Goal: Task Accomplishment & Management: Manage account settings

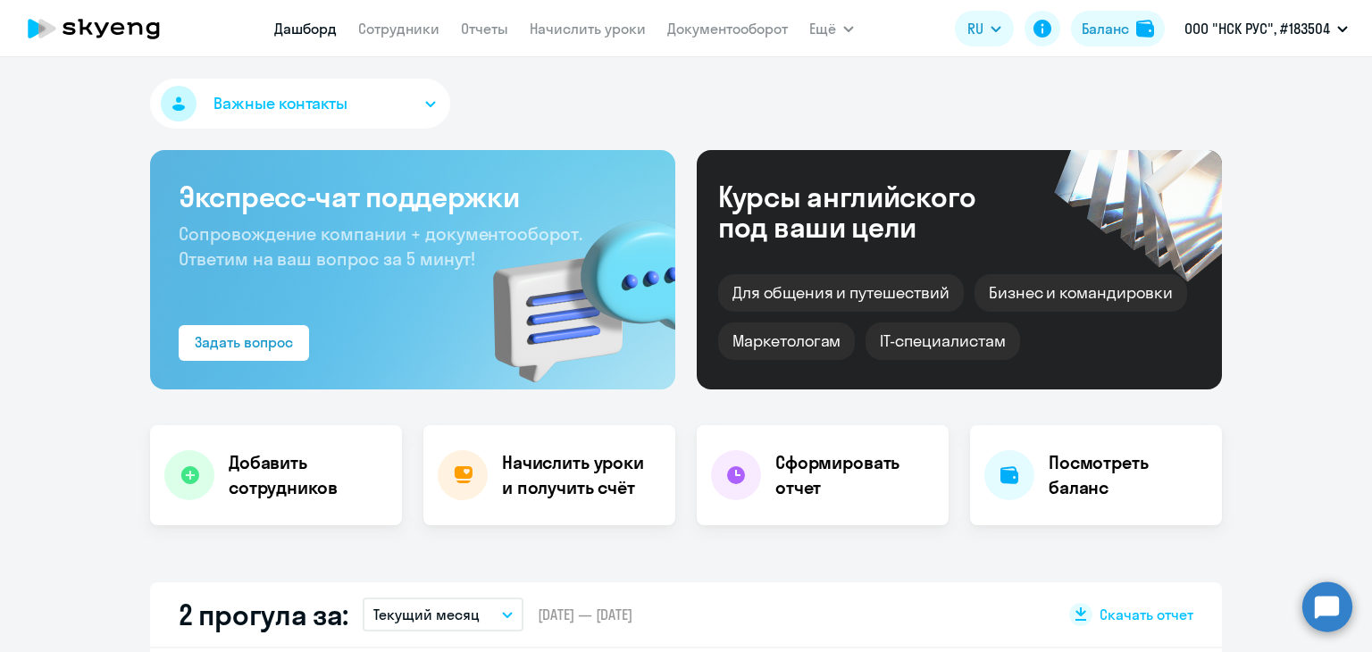
select select "30"
click at [618, 35] on link "Начислить уроки" at bounding box center [588, 29] width 116 height 18
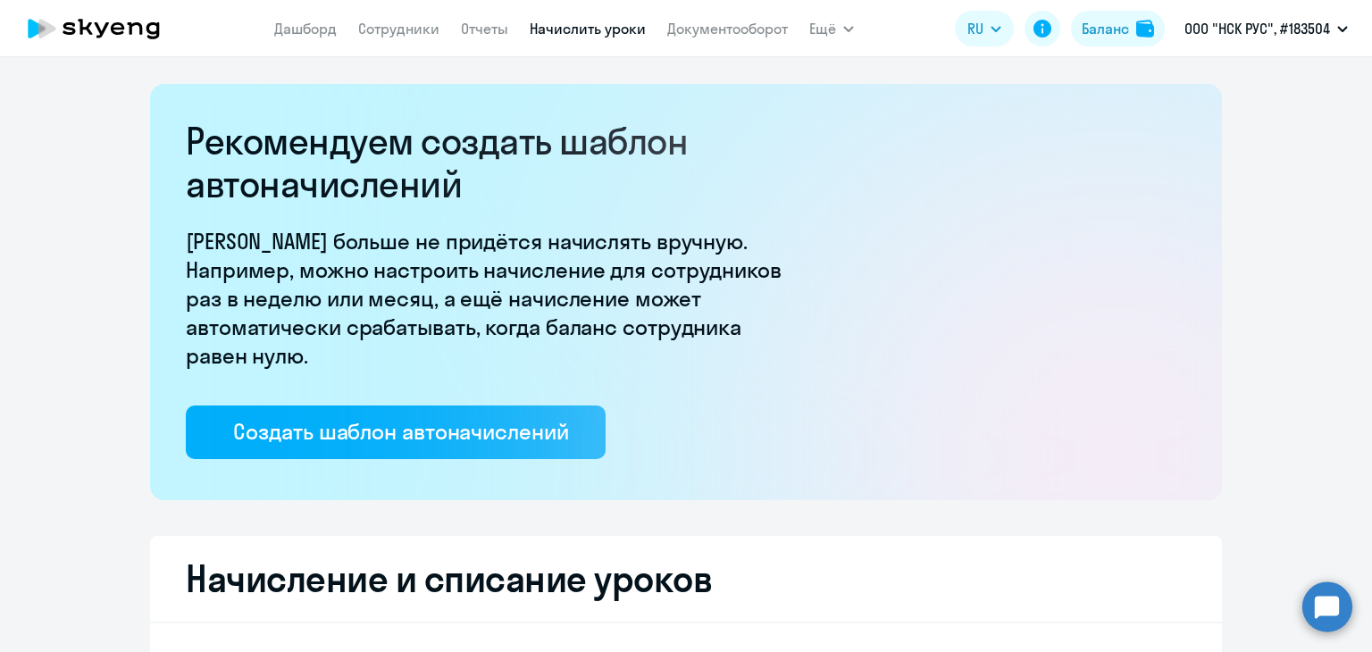
select select "10"
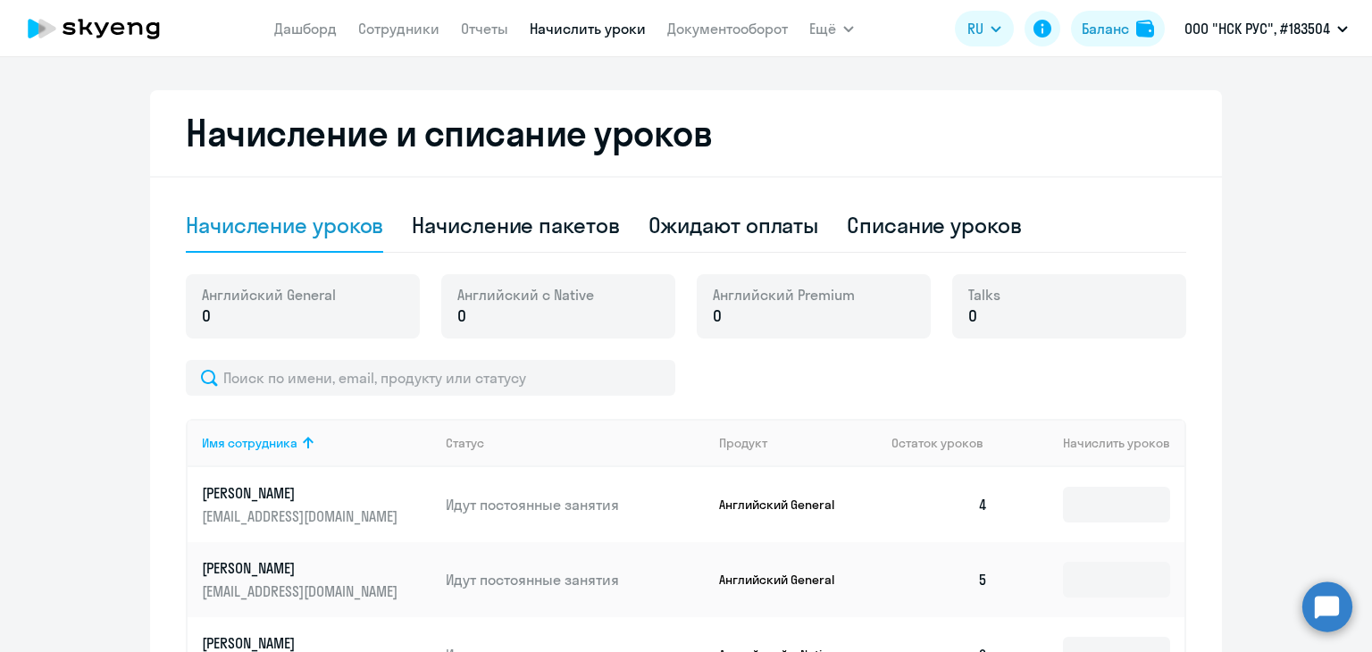
scroll to position [446, 0]
click at [851, 229] on div "Списание уроков" at bounding box center [934, 224] width 175 height 29
select select "10"
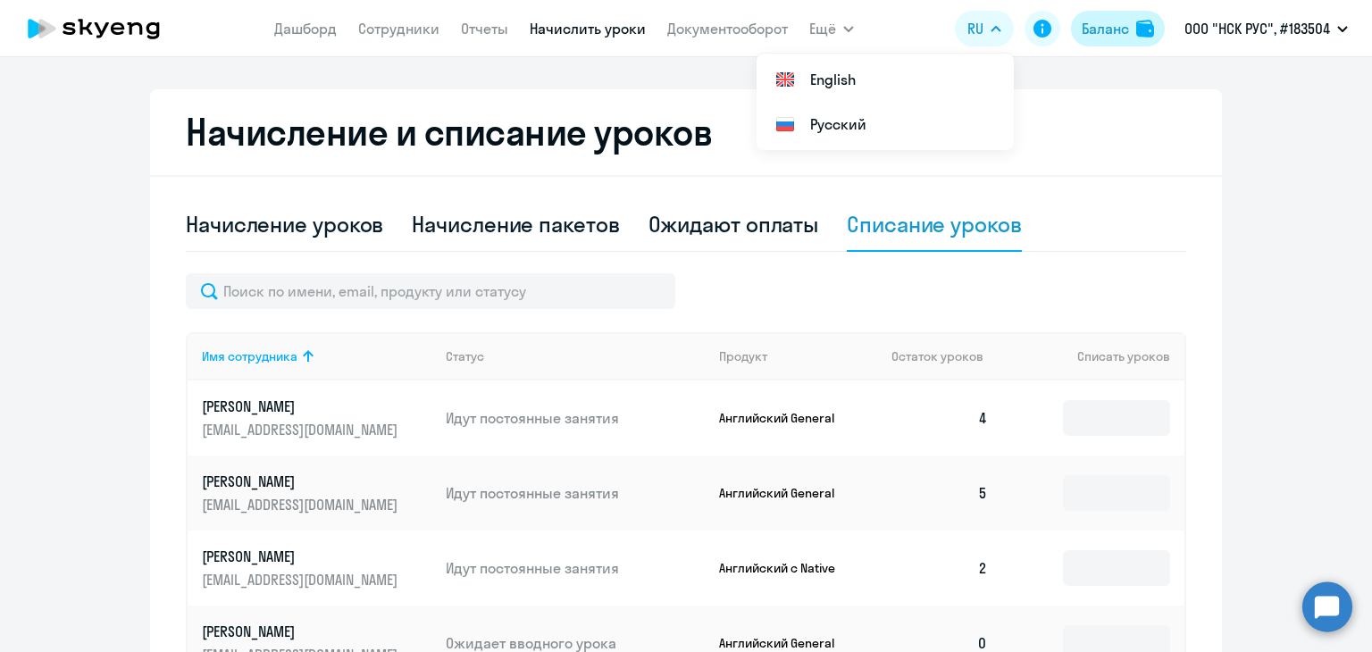
click at [1095, 18] on div "Баланс" at bounding box center [1104, 28] width 47 height 21
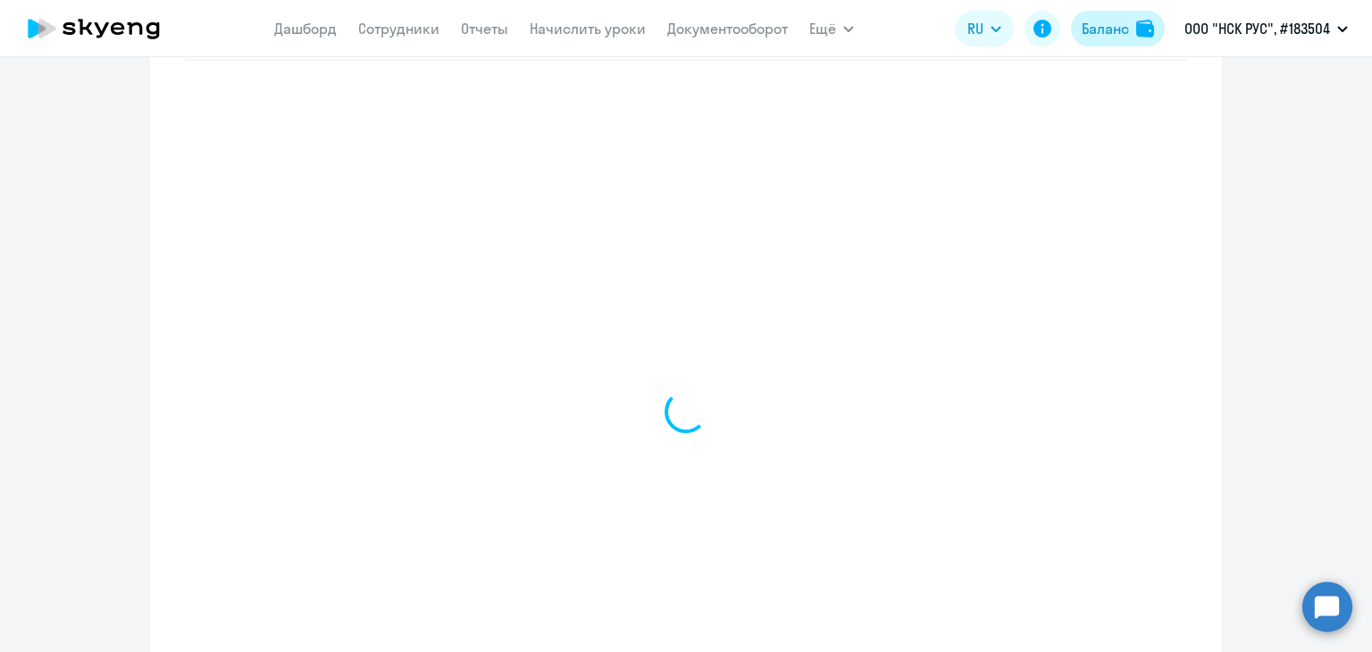
scroll to position [769, 0]
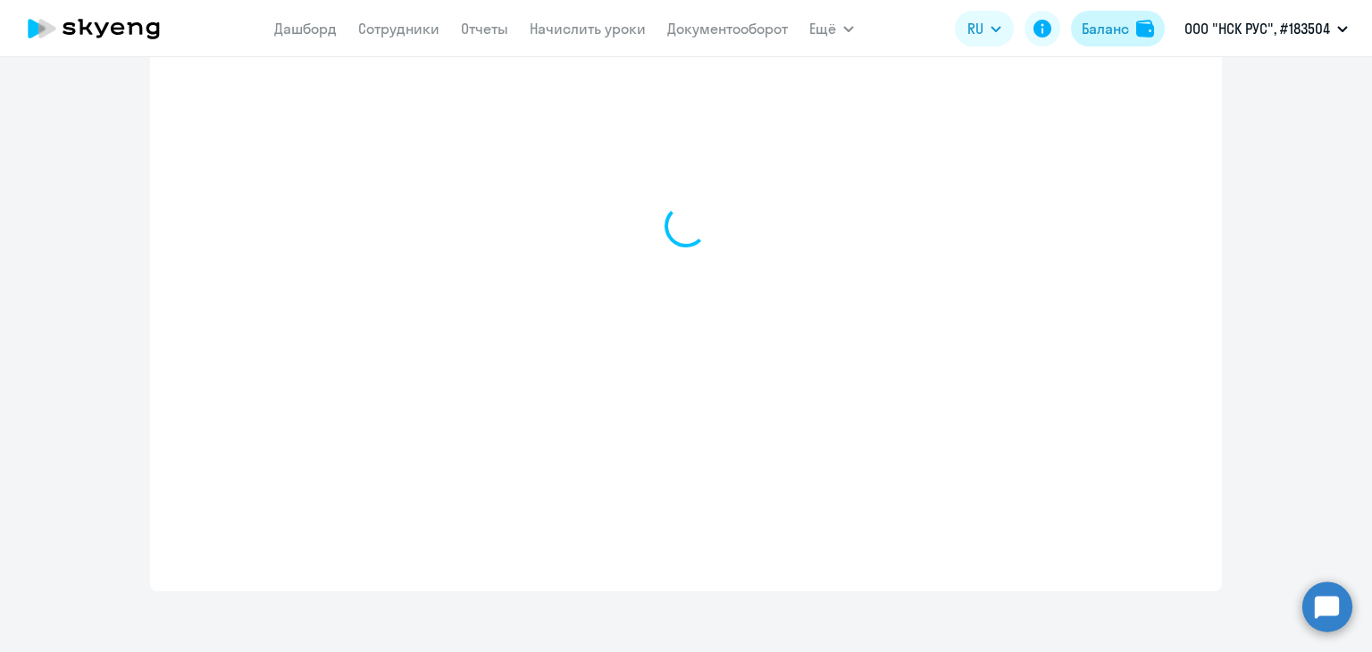
select select "english_adult_not_native_speaker"
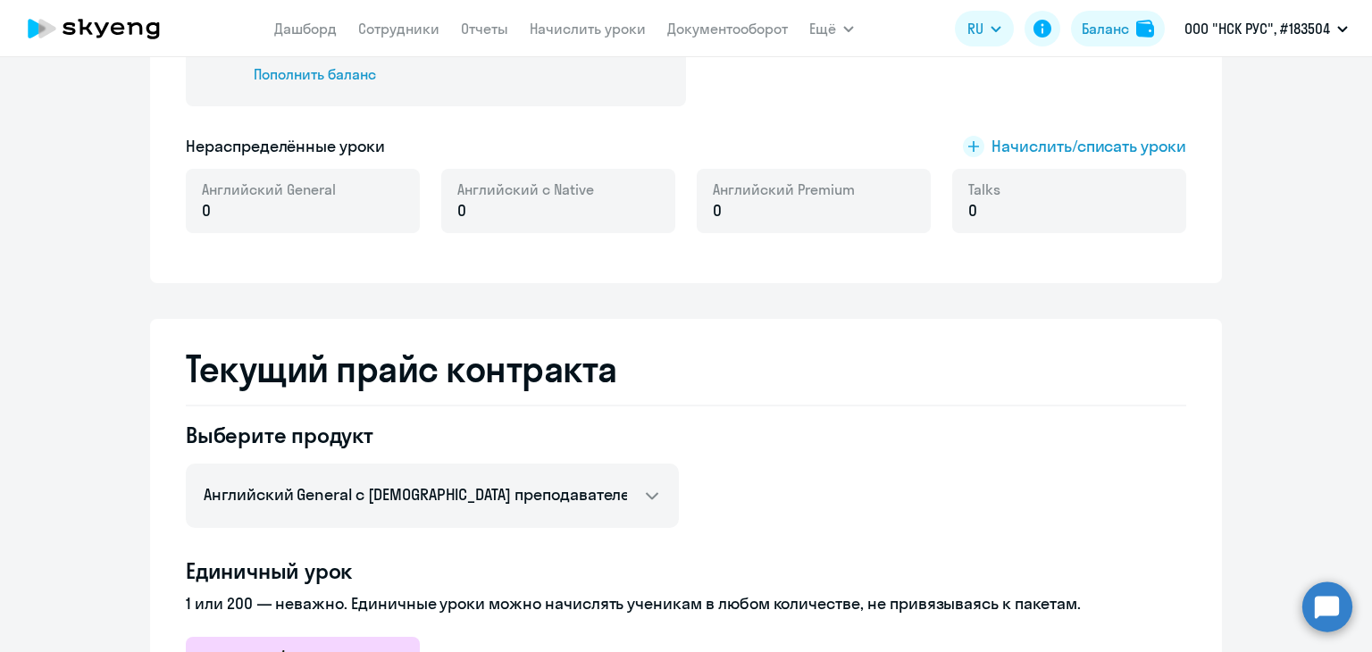
scroll to position [233, 0]
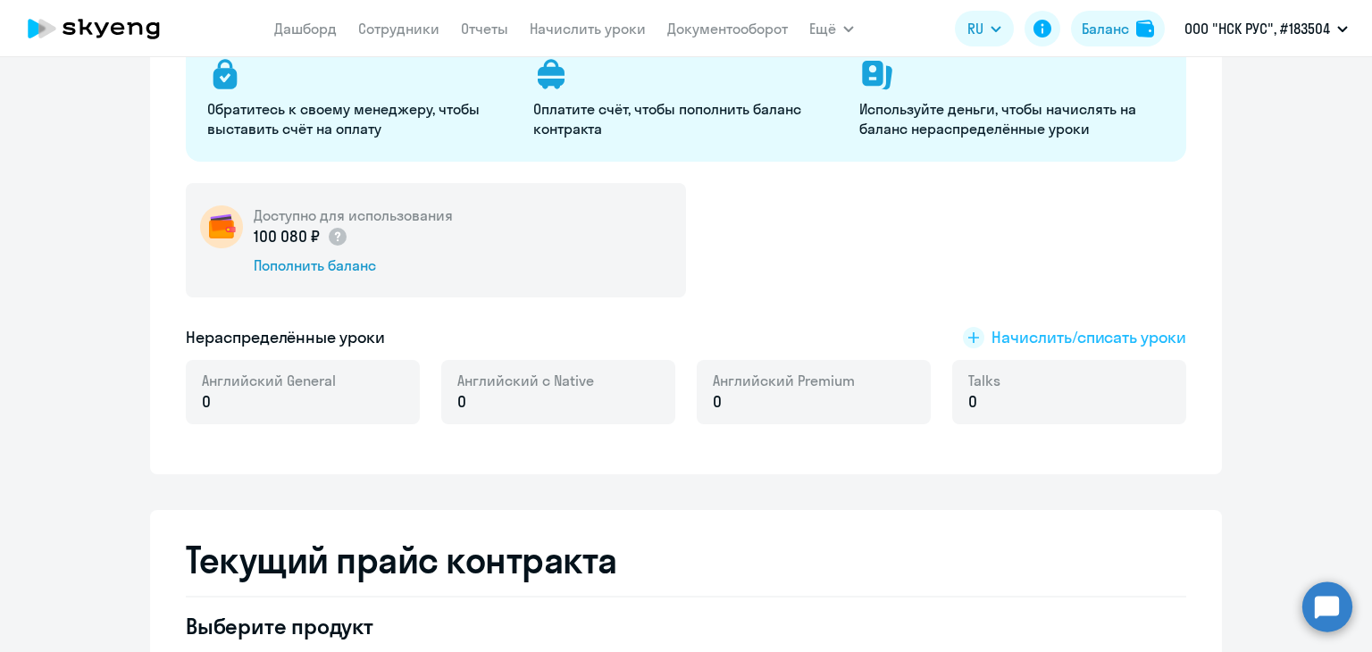
click at [1088, 340] on span "Начислить/списать уроки" at bounding box center [1088, 337] width 195 height 23
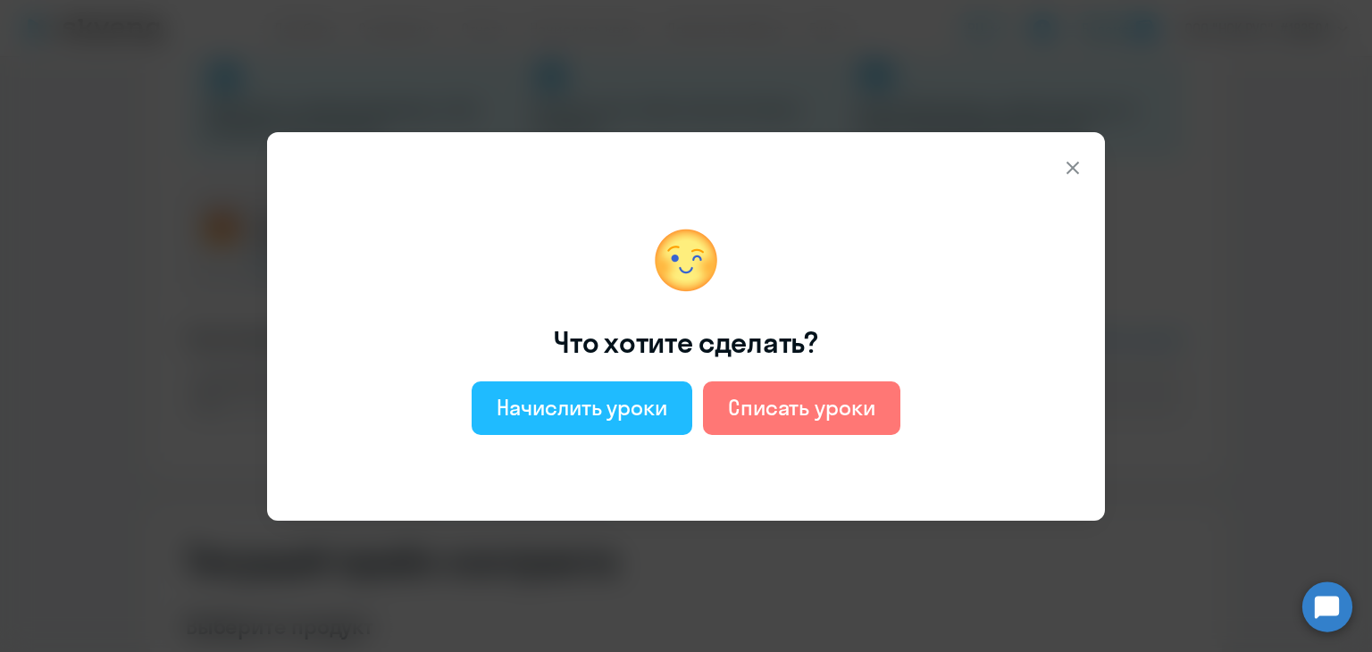
click at [572, 412] on div "Начислить уроки" at bounding box center [581, 407] width 171 height 29
select select "english_adult_not_native_speaker"
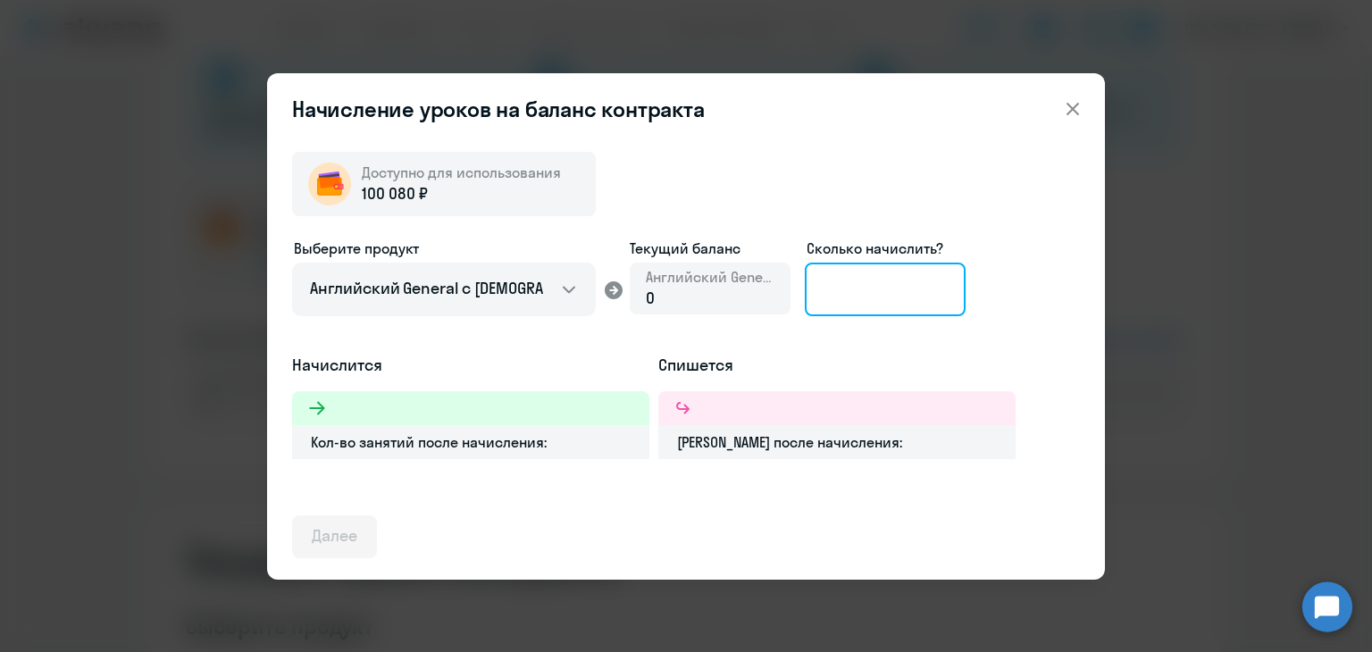
click at [837, 296] on input at bounding box center [885, 290] width 161 height 54
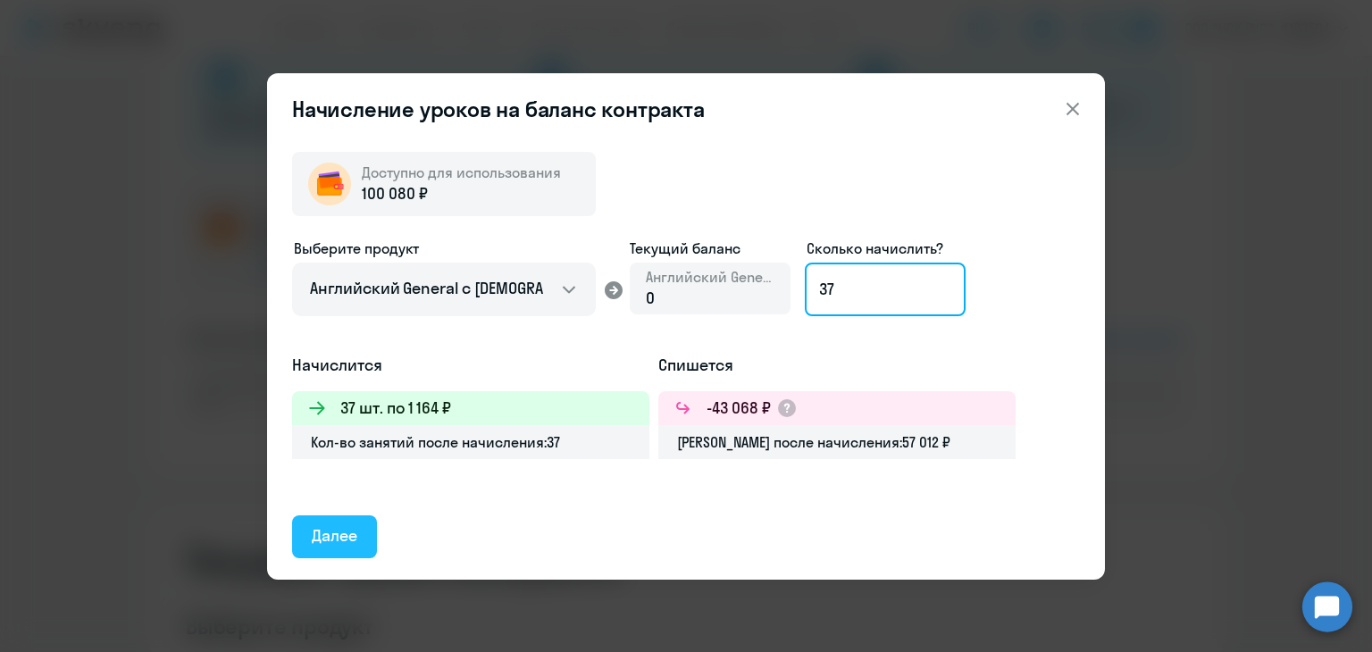
type input "37"
click at [344, 529] on div "Далее" at bounding box center [335, 535] width 46 height 23
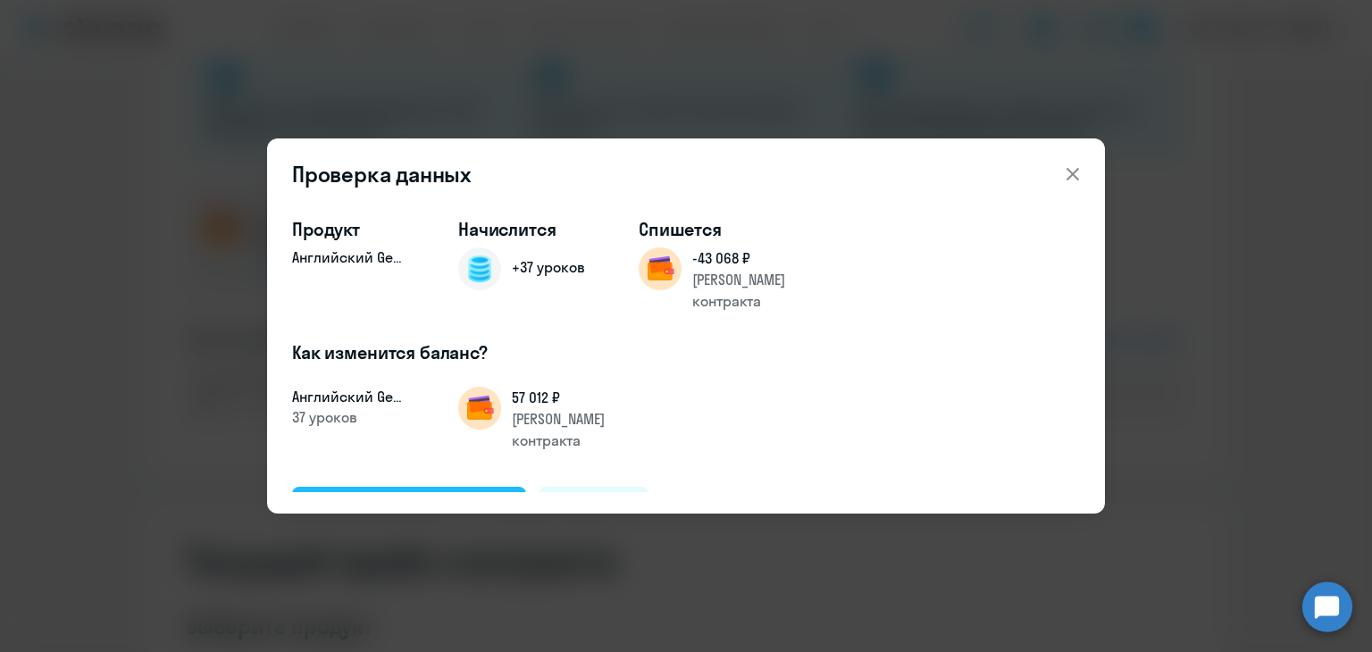
click at [419, 496] on div "Подтвердить и начислить" at bounding box center [409, 507] width 195 height 23
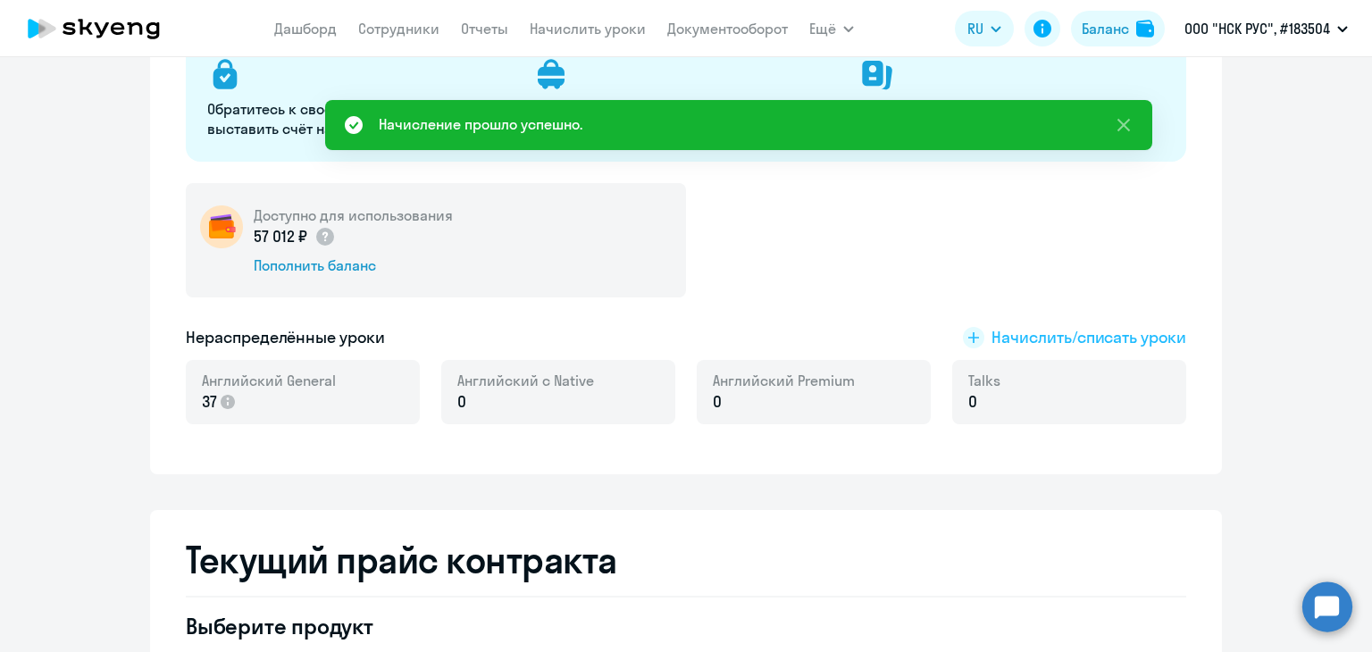
click at [1111, 340] on span "Начислить/списать уроки" at bounding box center [1088, 337] width 195 height 23
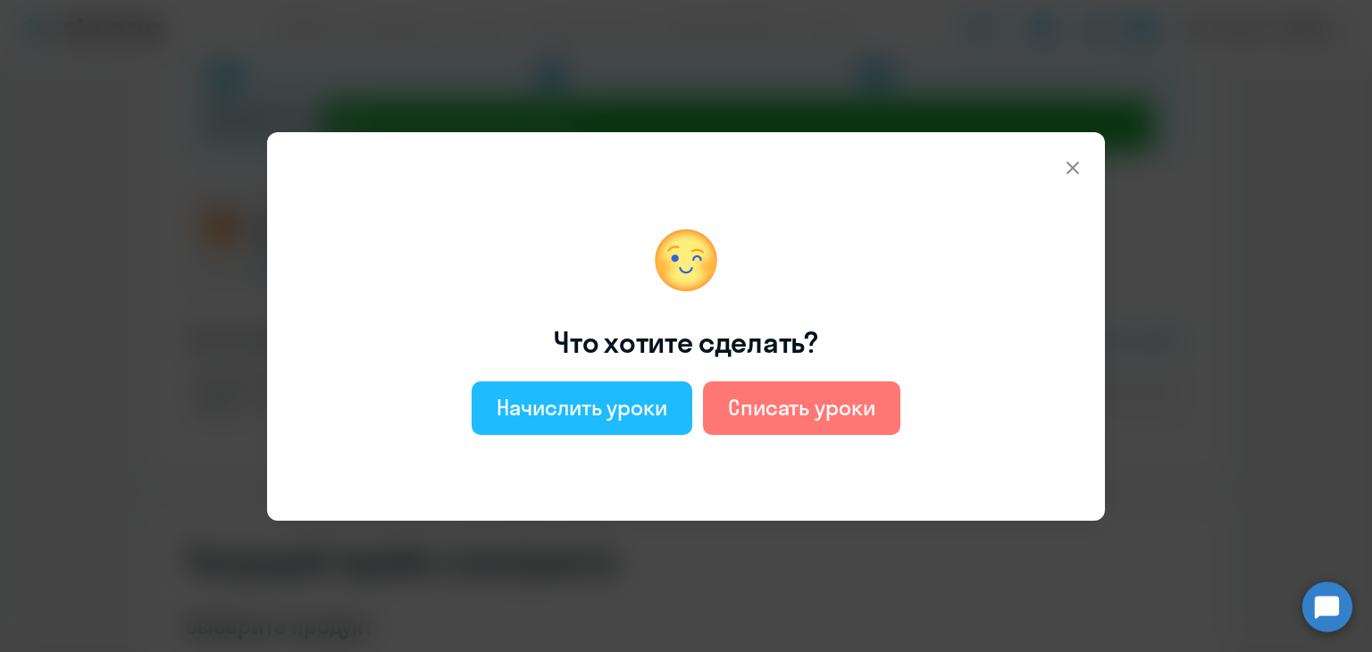
click at [605, 413] on div "Начислить уроки" at bounding box center [581, 407] width 171 height 29
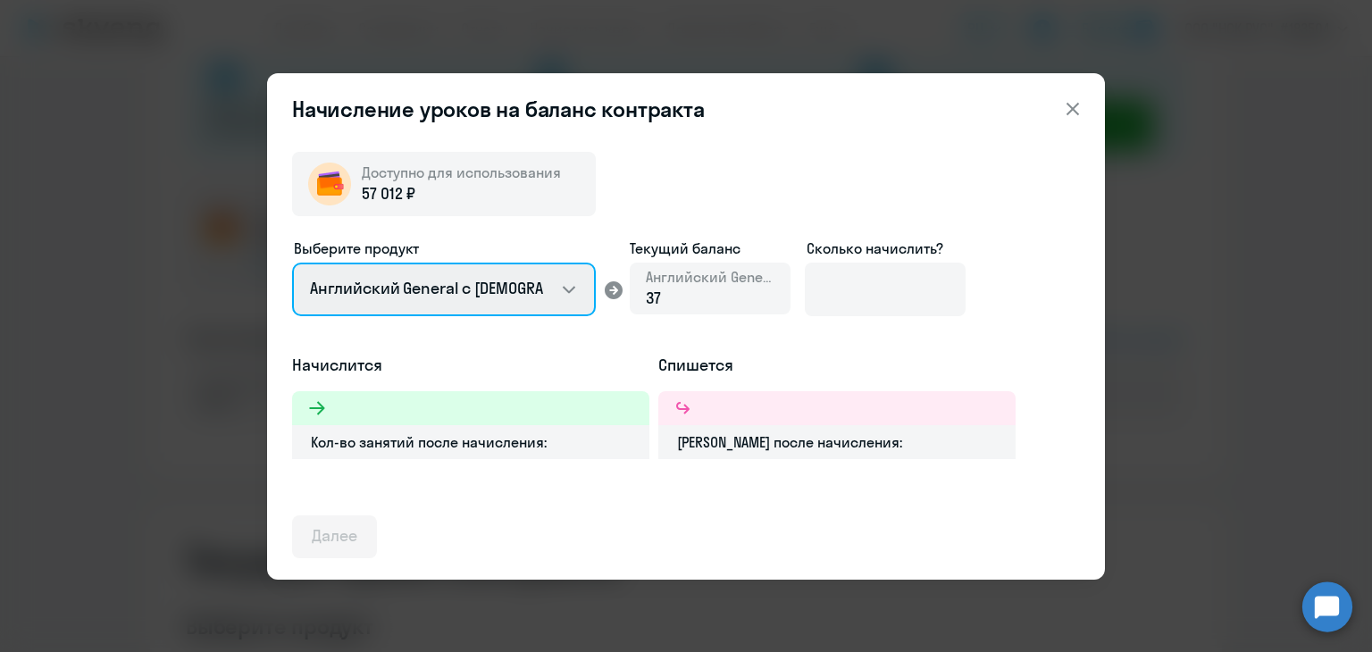
click at [526, 300] on select "Английский General с [DEMOGRAPHIC_DATA] преподавателем Английский General с [DE…" at bounding box center [444, 290] width 304 height 54
select select "english_adult_native_speaker"
click at [292, 263] on select "Английский General с [DEMOGRAPHIC_DATA] преподавателем Английский General с [DE…" at bounding box center [444, 290] width 304 height 54
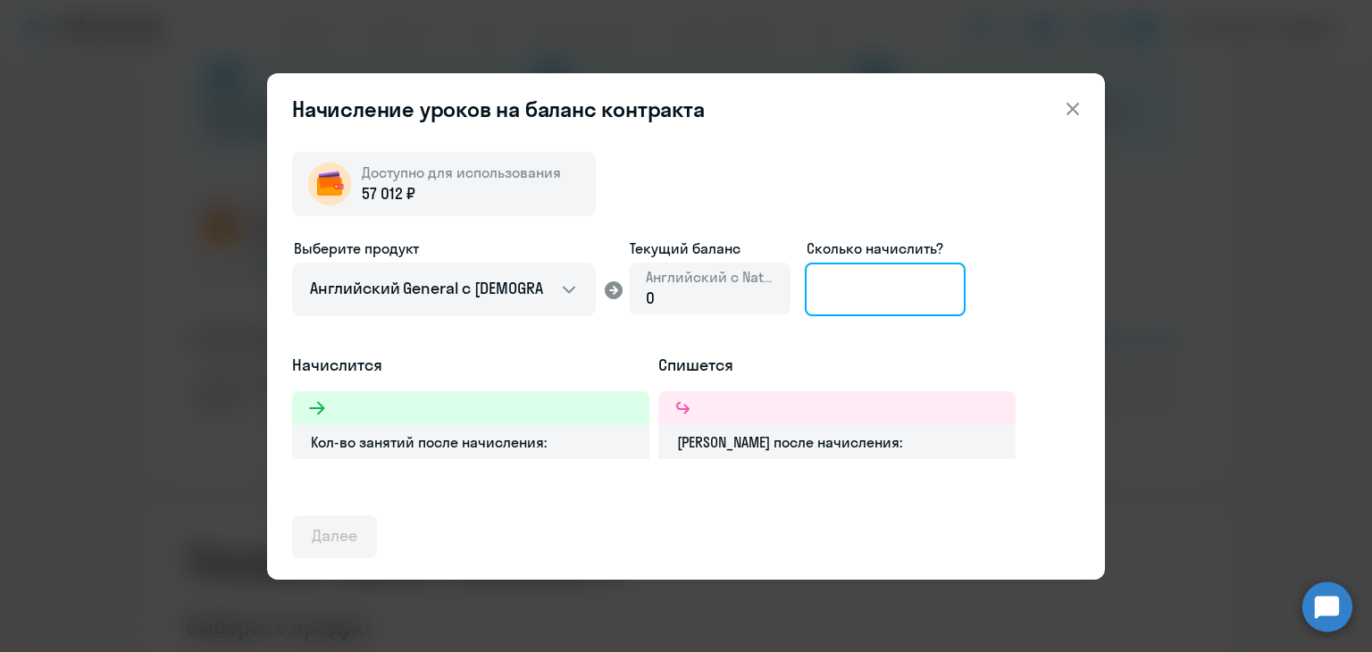
click at [847, 294] on input at bounding box center [885, 290] width 161 height 54
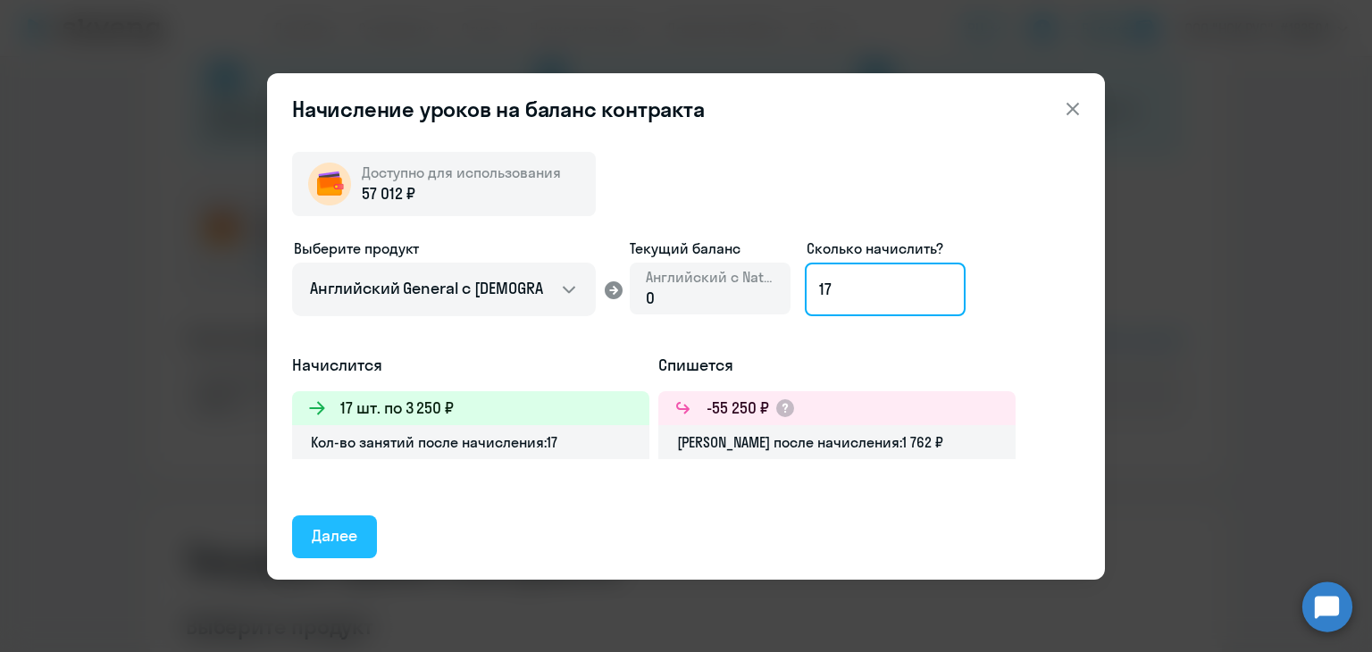
type input "17"
click at [336, 532] on div "Далее" at bounding box center [335, 535] width 46 height 23
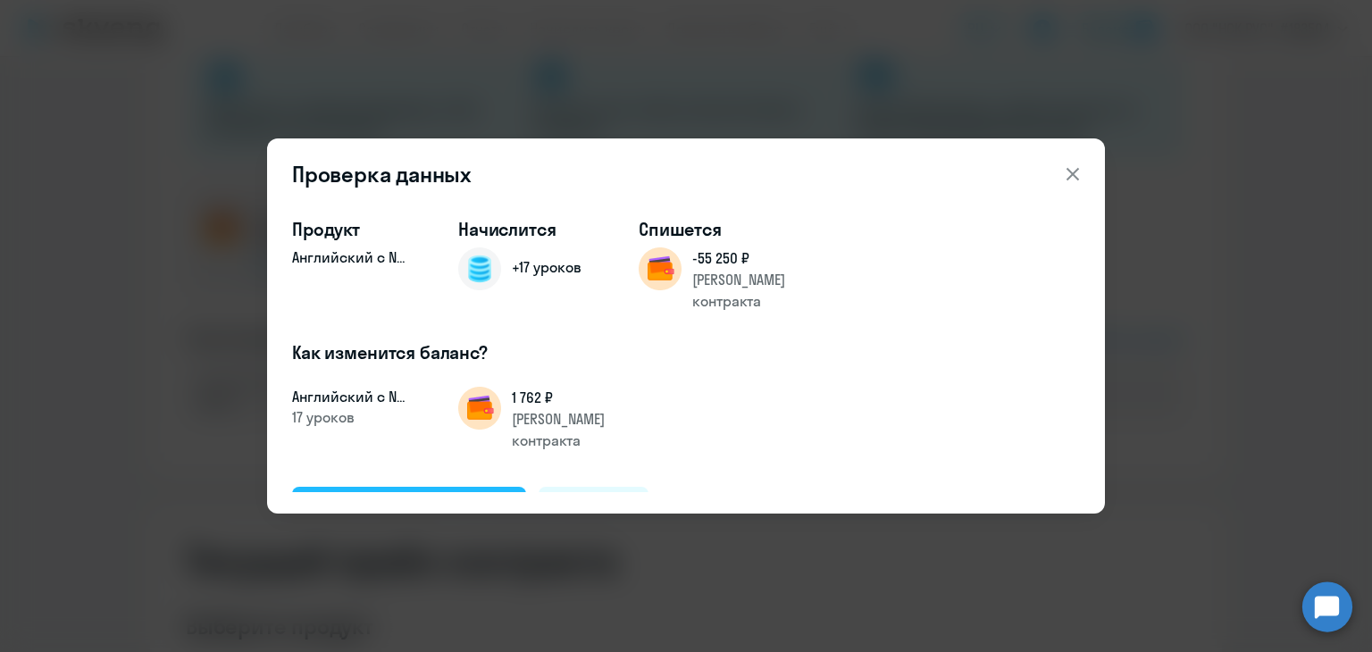
click at [380, 496] on div "Подтвердить и начислить" at bounding box center [409, 507] width 195 height 23
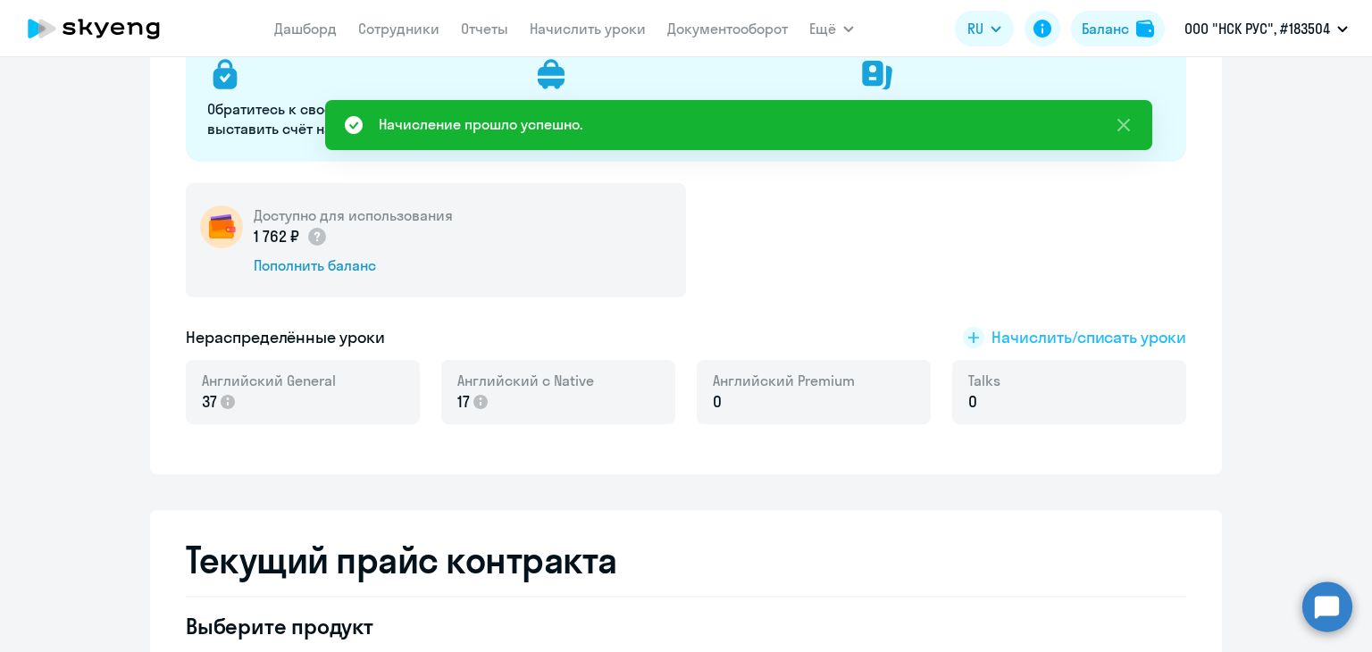
click at [1043, 337] on span "Начислить/списать уроки" at bounding box center [1088, 337] width 195 height 23
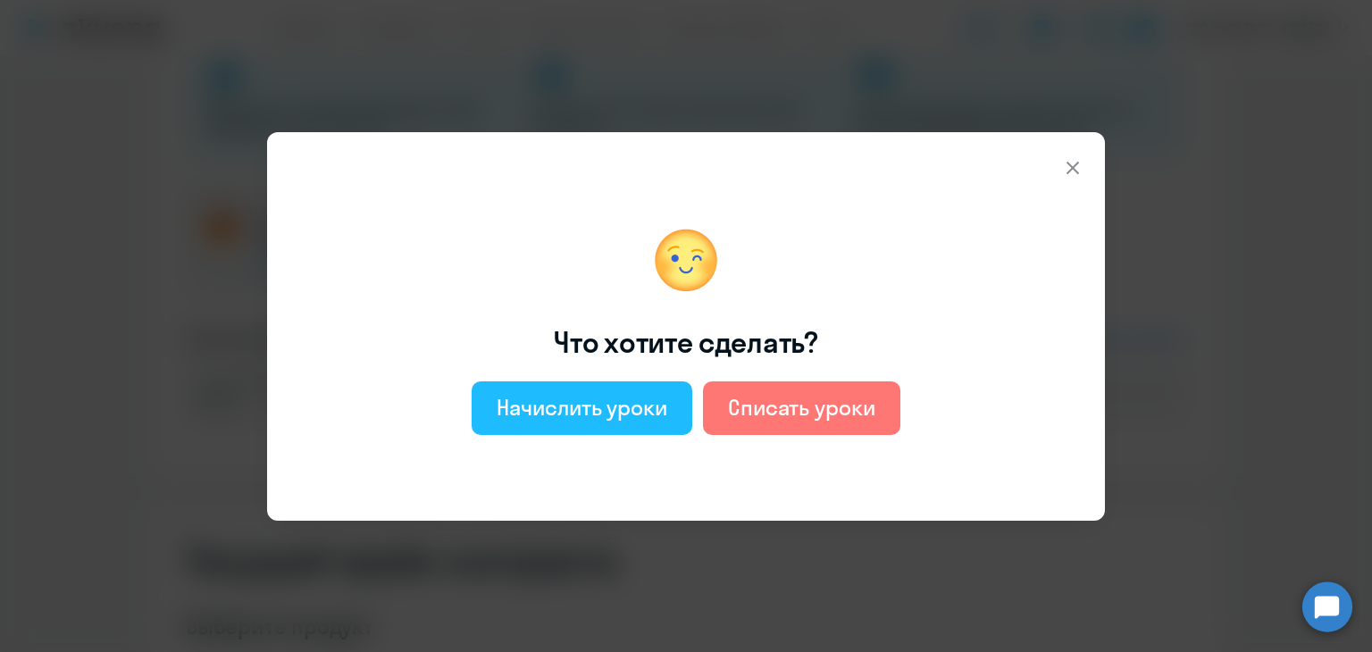
click at [522, 405] on div "Начислить уроки" at bounding box center [581, 407] width 171 height 29
select select "english_adult_not_native_speaker"
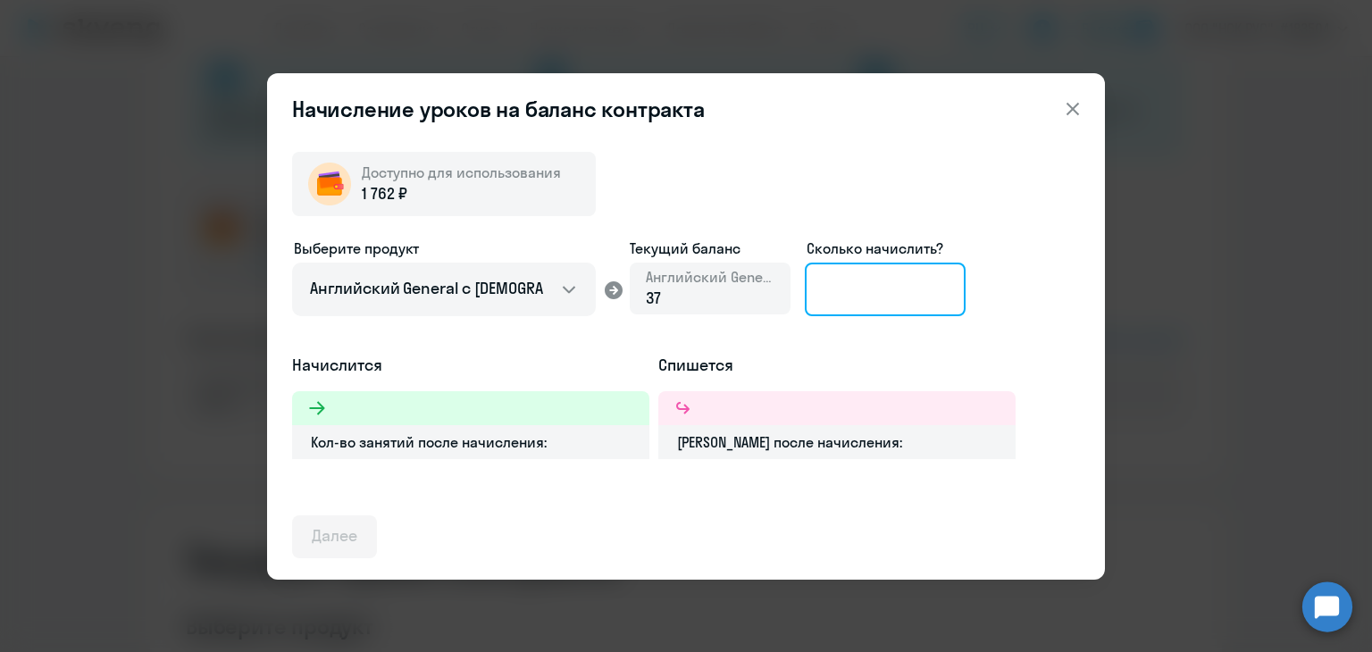
click at [847, 298] on input at bounding box center [885, 290] width 161 height 54
type input "1"
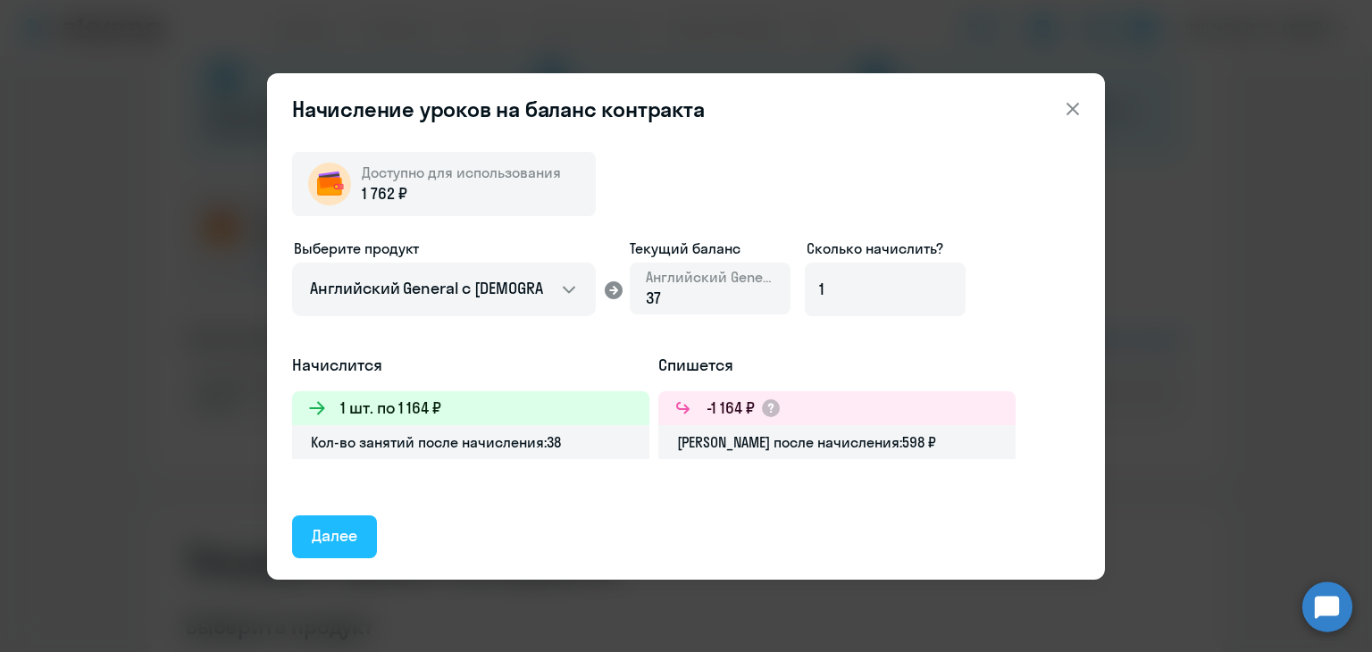
click at [363, 532] on button "Далее" at bounding box center [334, 536] width 85 height 43
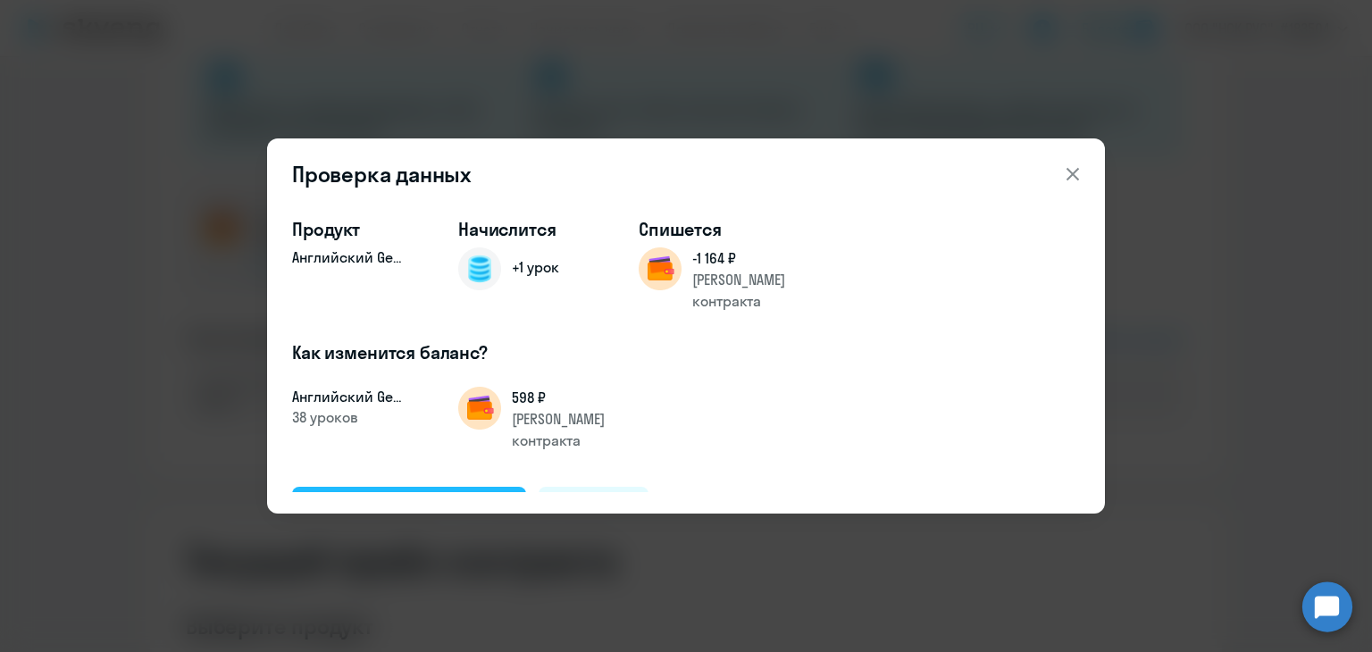
click at [391, 496] on div "Подтвердить и начислить" at bounding box center [409, 507] width 195 height 23
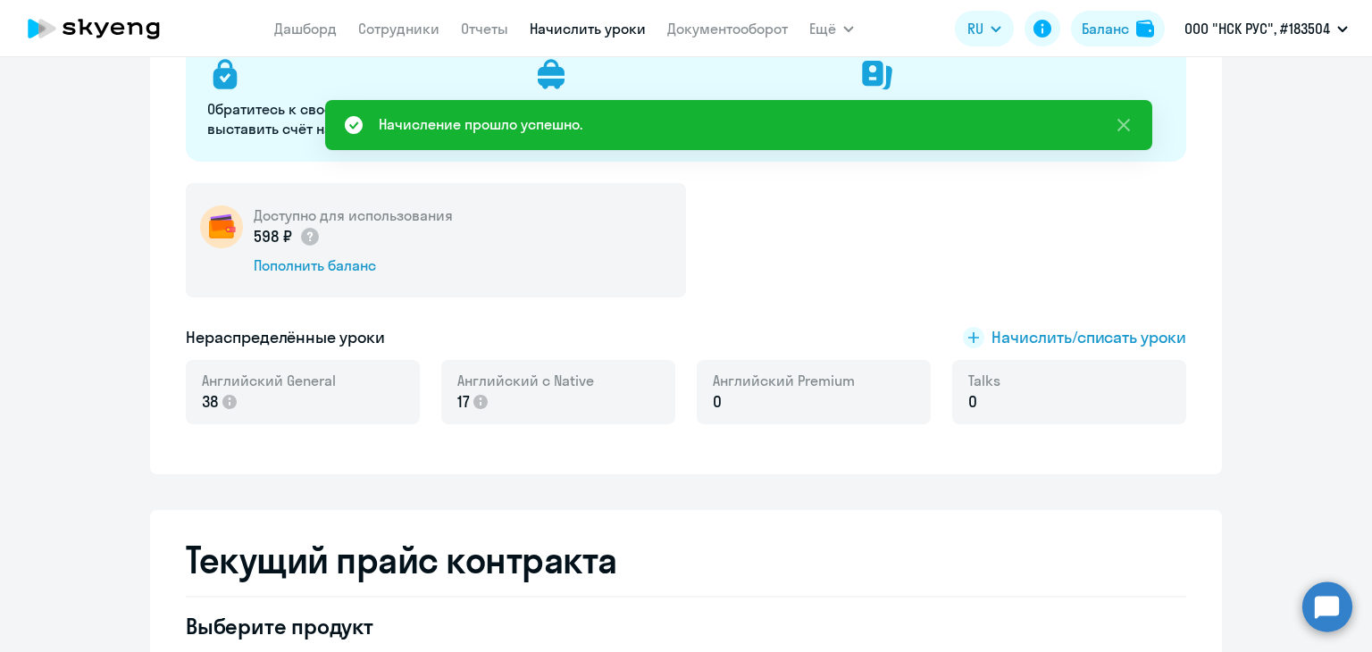
click at [597, 33] on link "Начислить уроки" at bounding box center [588, 29] width 116 height 18
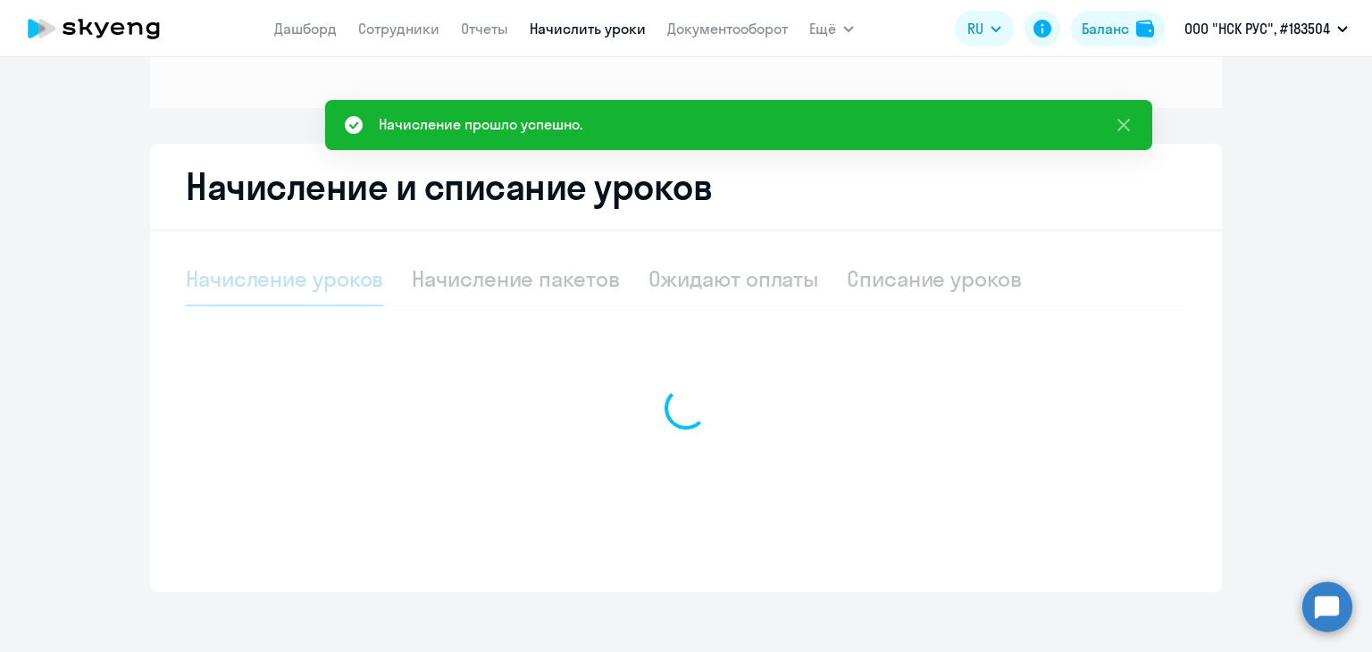
select select "10"
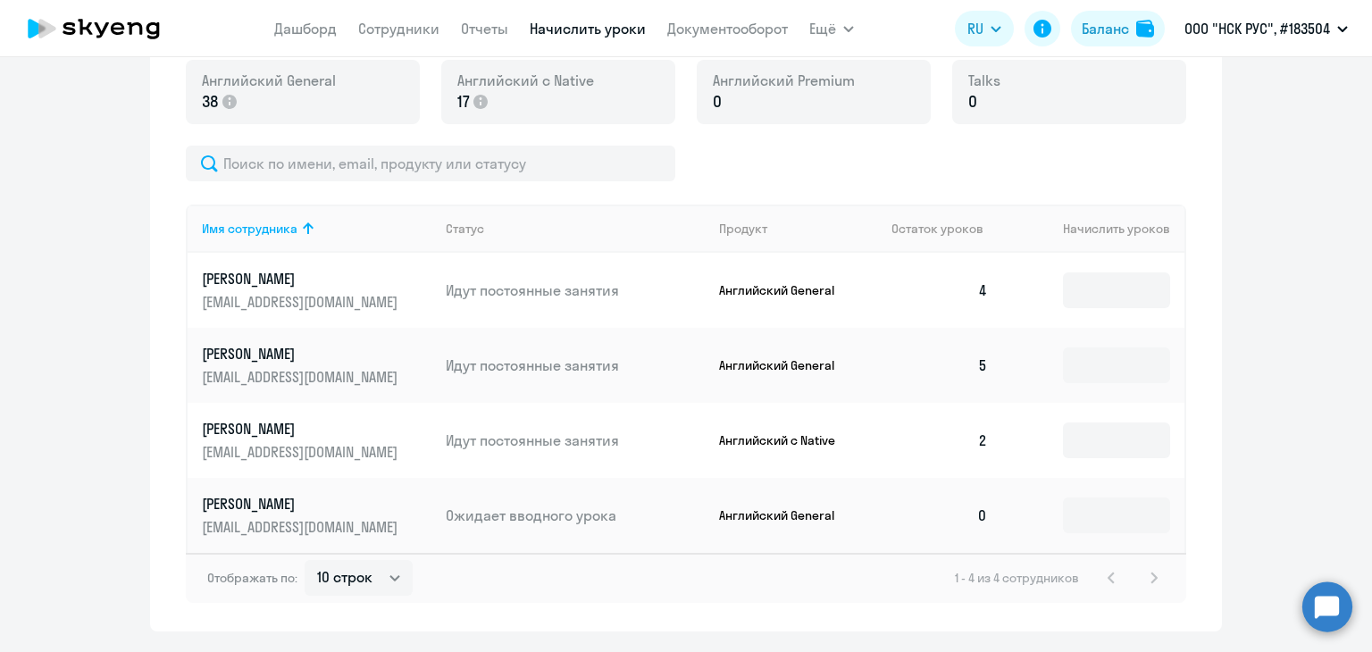
scroll to position [680, 0]
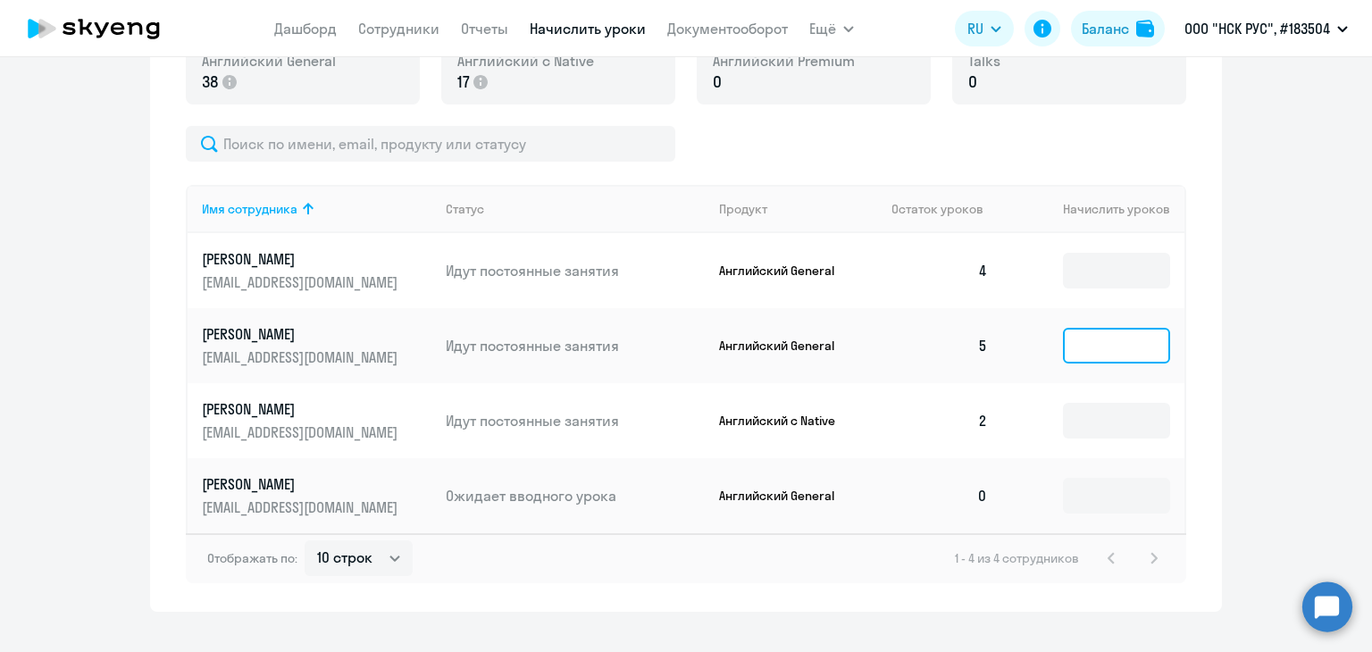
click at [1093, 347] on input at bounding box center [1116, 346] width 107 height 36
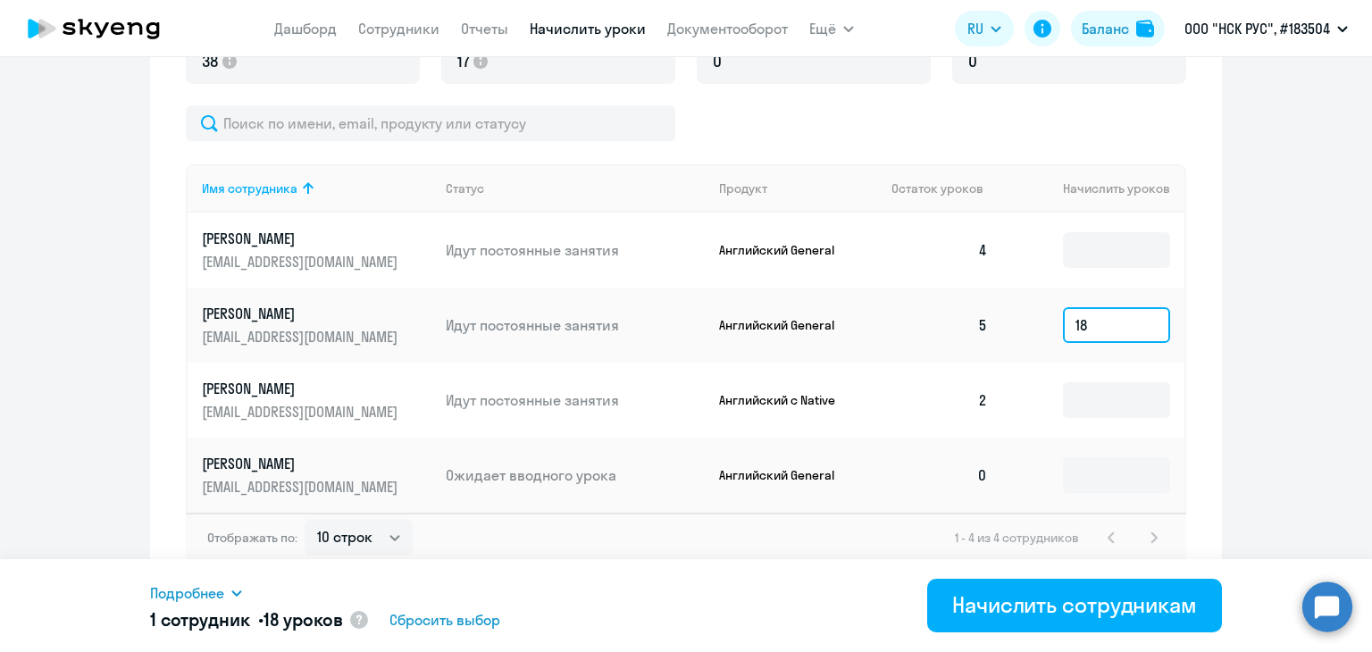
scroll to position [711, 0]
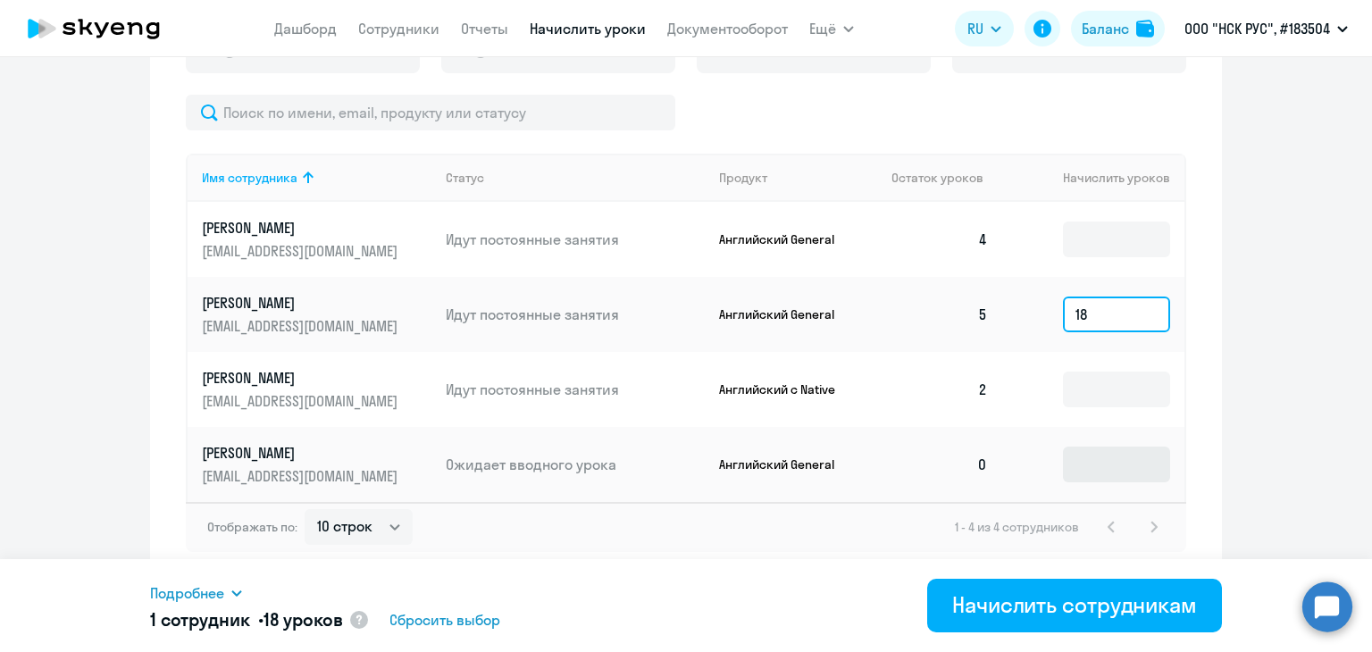
type input "18"
click at [1070, 462] on input at bounding box center [1116, 464] width 107 height 36
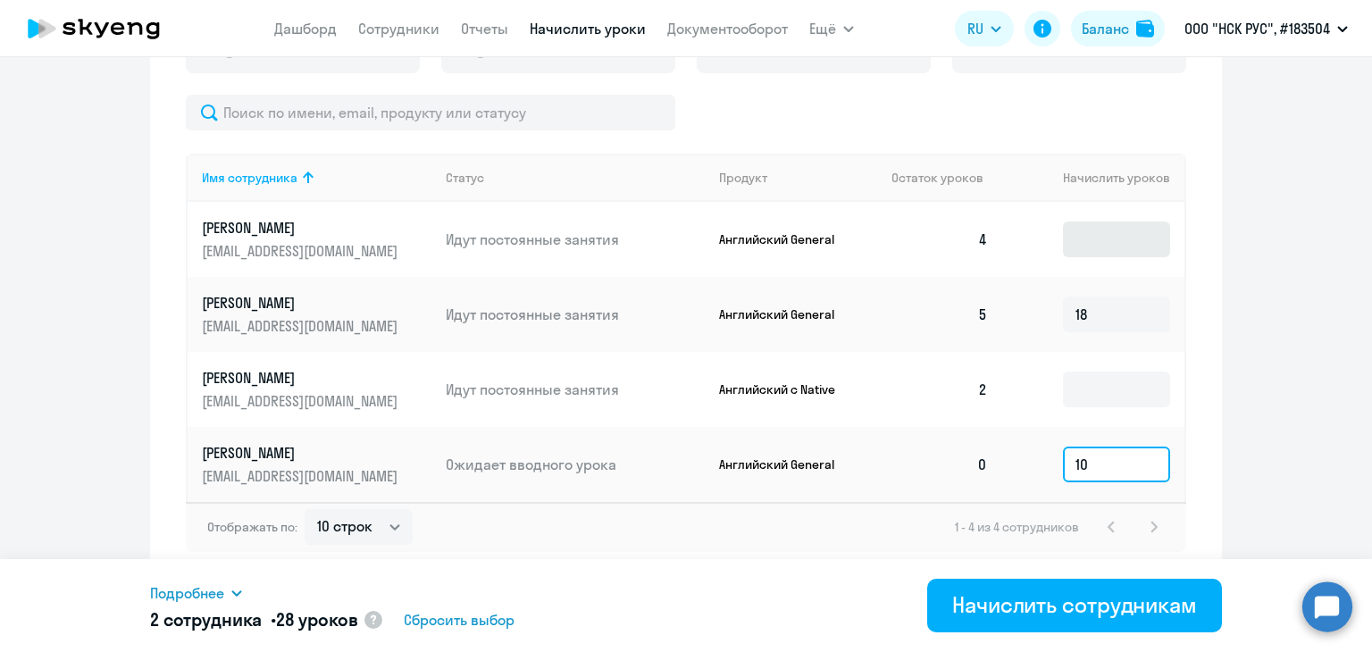
type input "10"
click at [1093, 227] on input at bounding box center [1116, 239] width 107 height 36
type input "10"
click at [1096, 391] on input at bounding box center [1116, 389] width 107 height 36
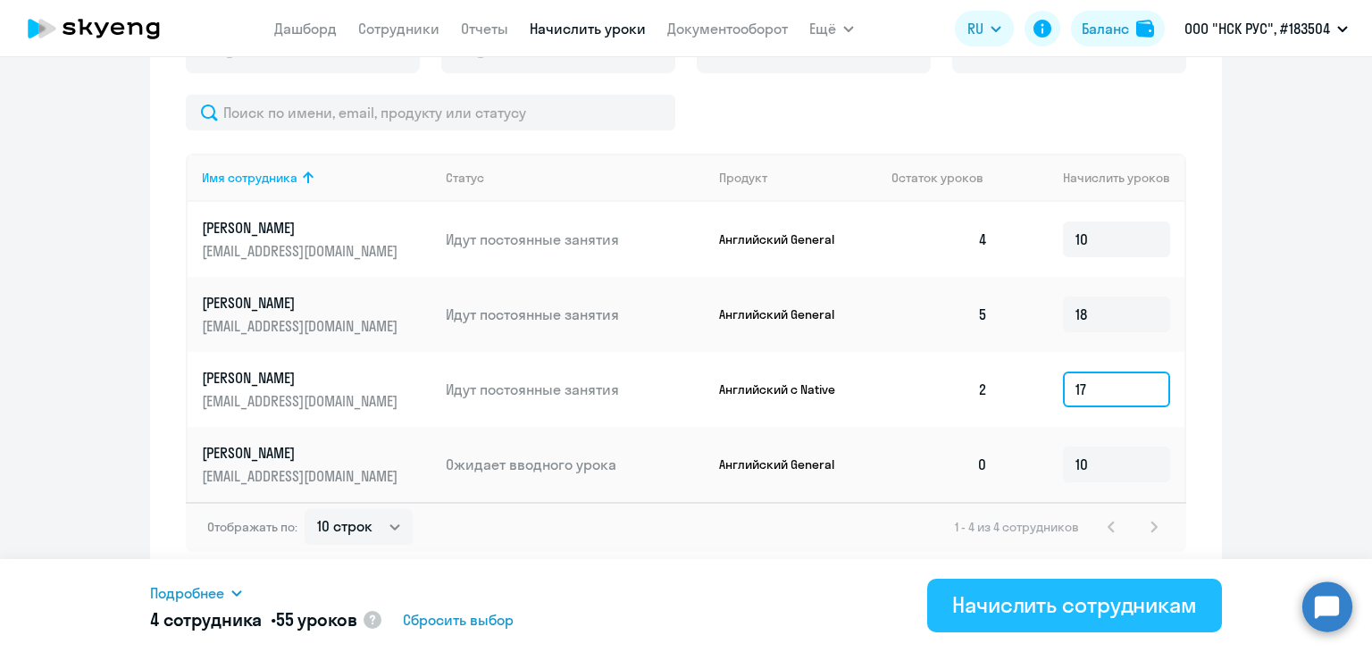
type input "17"
click at [1030, 613] on div "Начислить сотрудникам" at bounding box center [1074, 604] width 245 height 29
